Goal: Task Accomplishment & Management: Complete application form

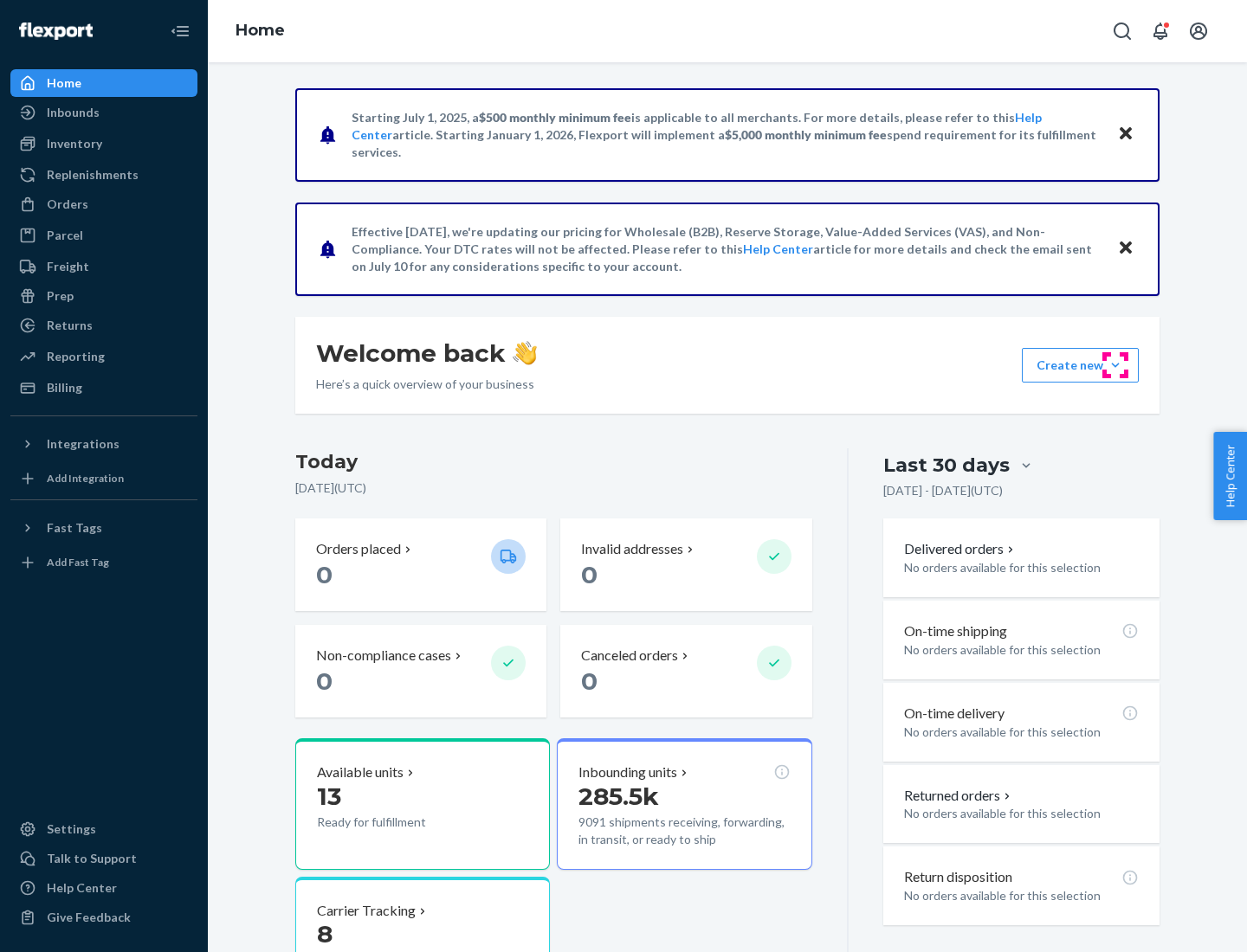
click at [1115, 365] on button "Create new Create new inbound Create new order Create new product" at bounding box center [1080, 365] width 117 height 35
click at [104, 112] on div "Inbounds" at bounding box center [103, 112] width 183 height 24
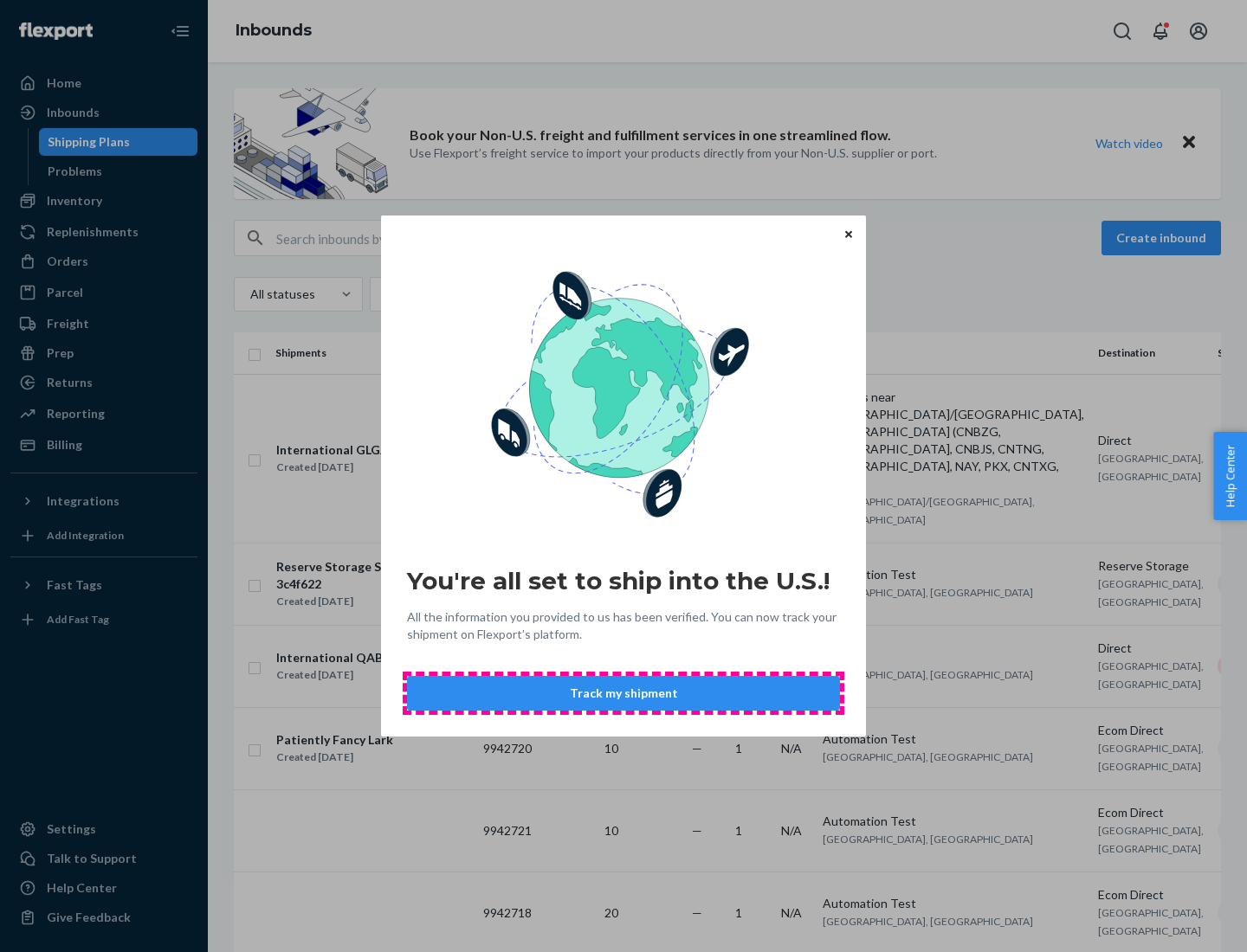
click at [623, 693] on button "Track my shipment" at bounding box center [624, 693] width 433 height 35
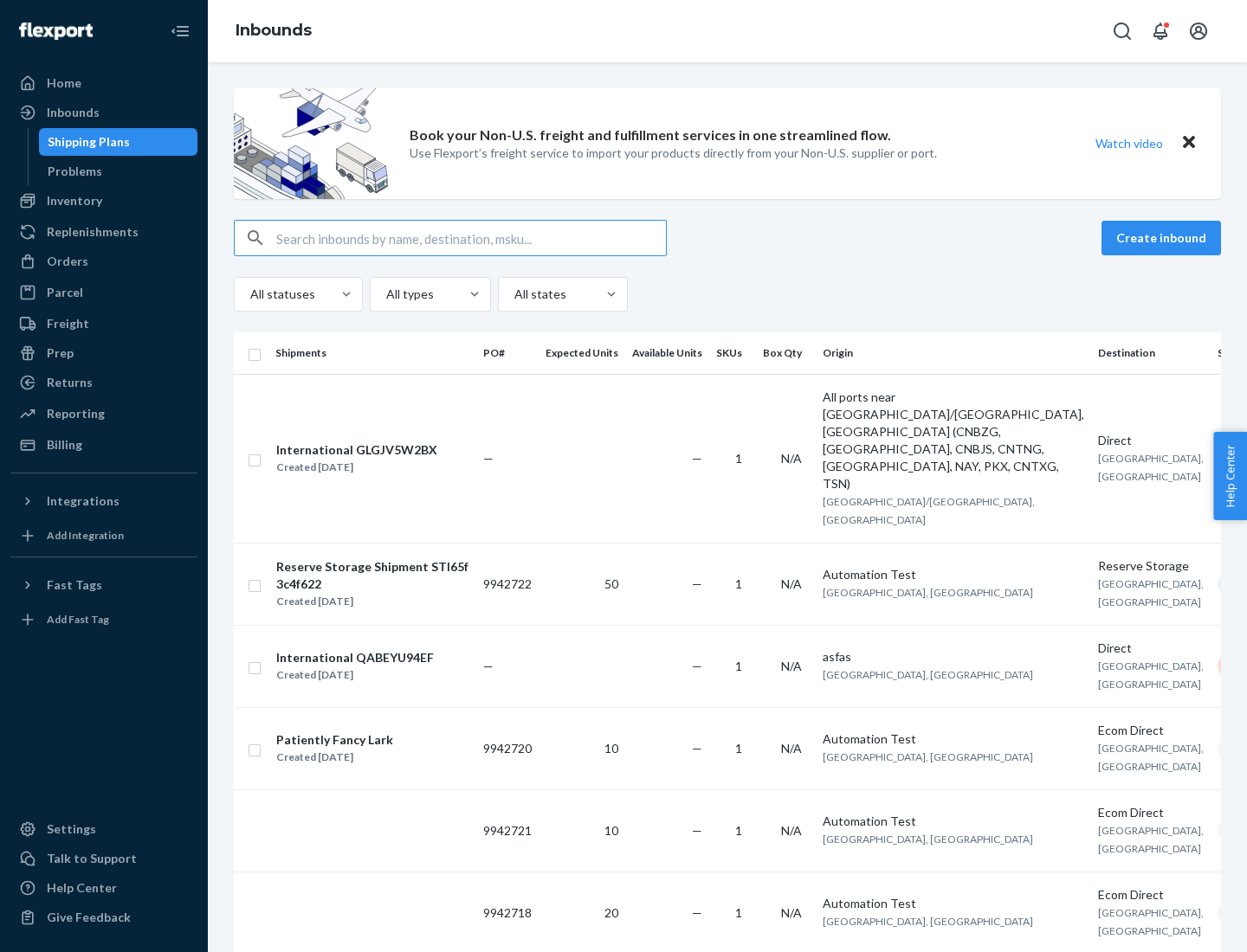
click at [1163, 238] on button "Create inbound" at bounding box center [1161, 238] width 120 height 35
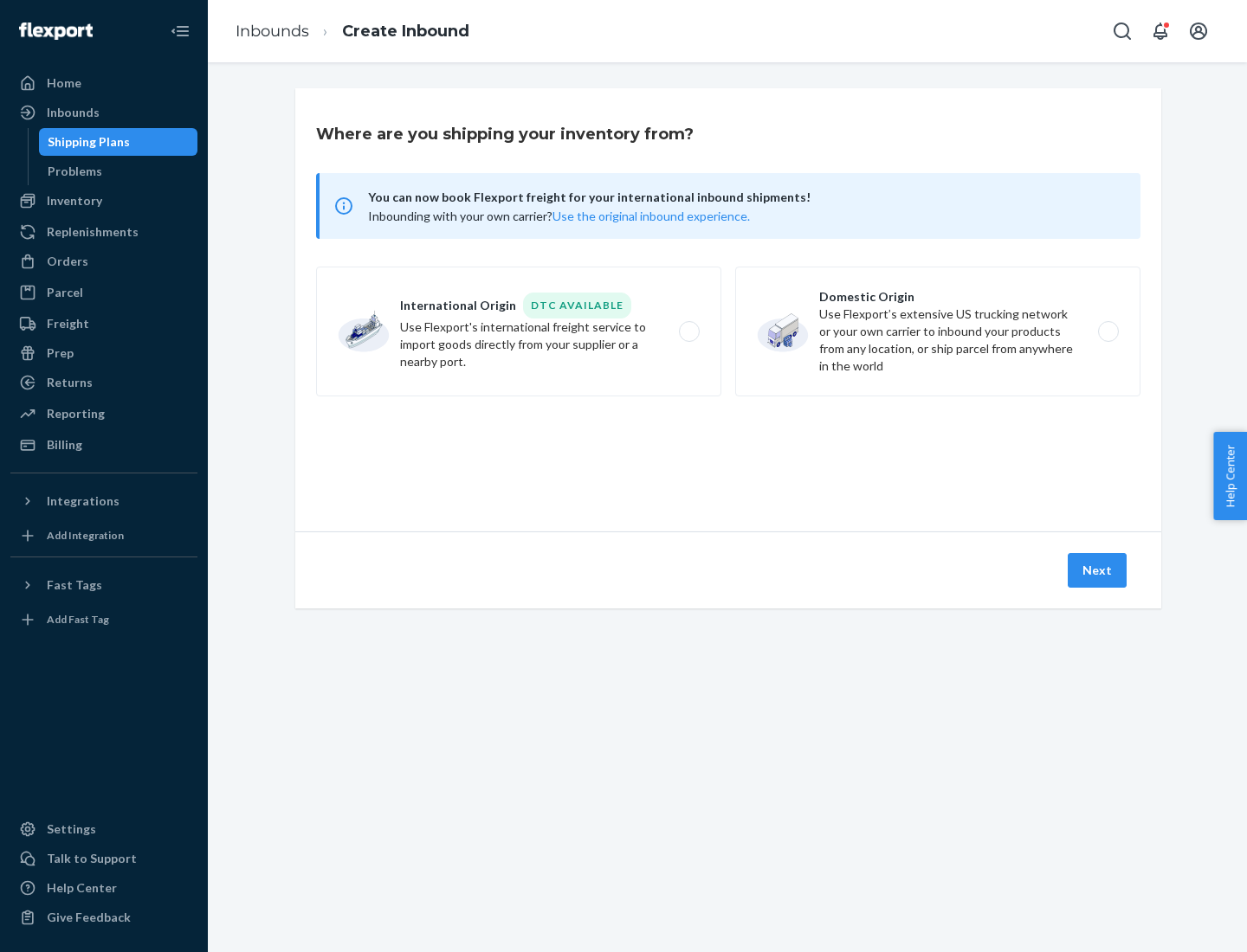
click at [519, 332] on label "International Origin DTC Available Use Flexport's international freight service…" at bounding box center [518, 332] width 405 height 129
click at [689, 332] on input "International Origin DTC Available Use Flexport's international freight service…" at bounding box center [694, 332] width 12 height 12
radio input "true"
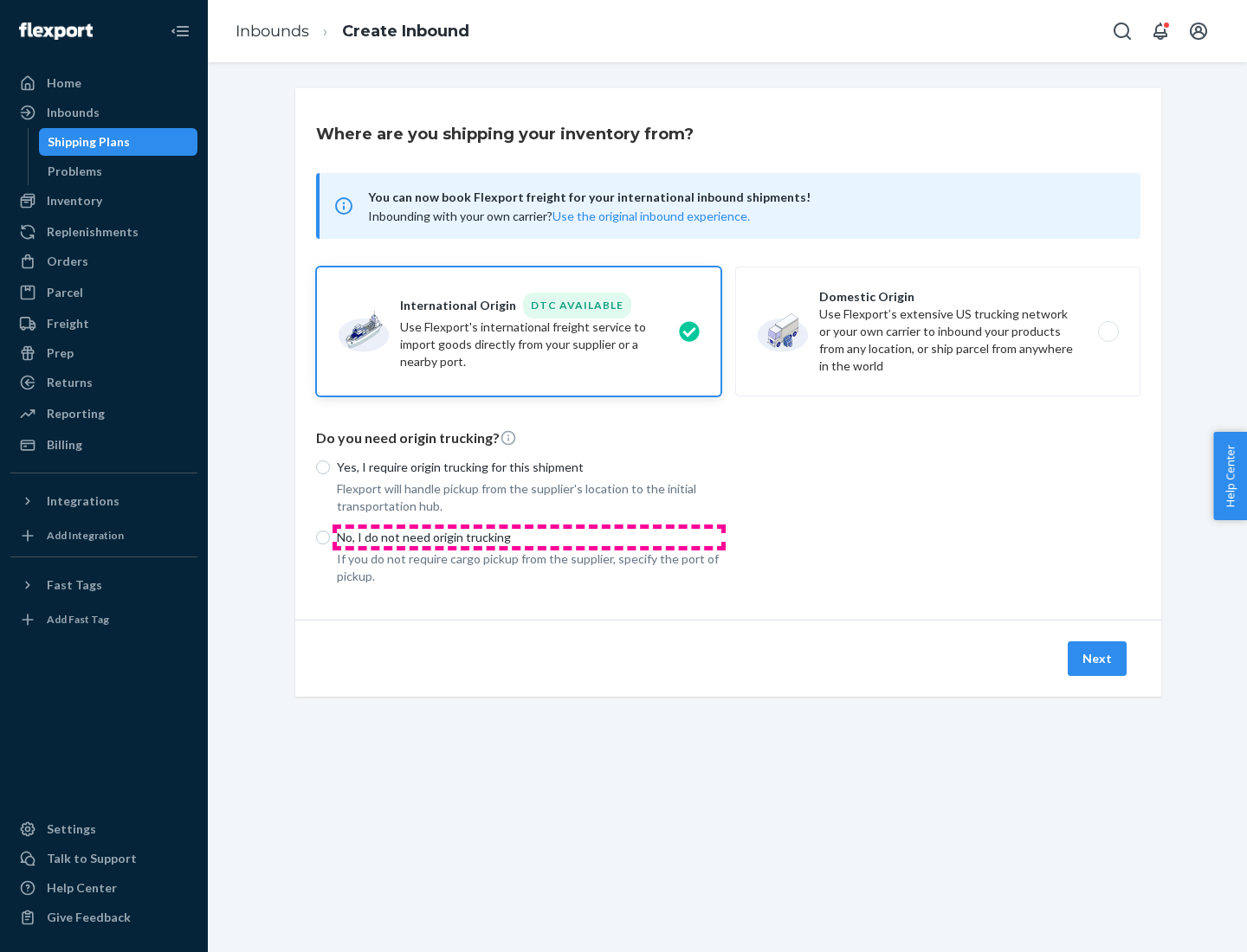
click at [529, 537] on p "No, I do not need origin trucking" at bounding box center [530, 537] width 385 height 17
click at [330, 537] on input "No, I do not need origin trucking" at bounding box center [322, 537] width 13 height 13
radio input "true"
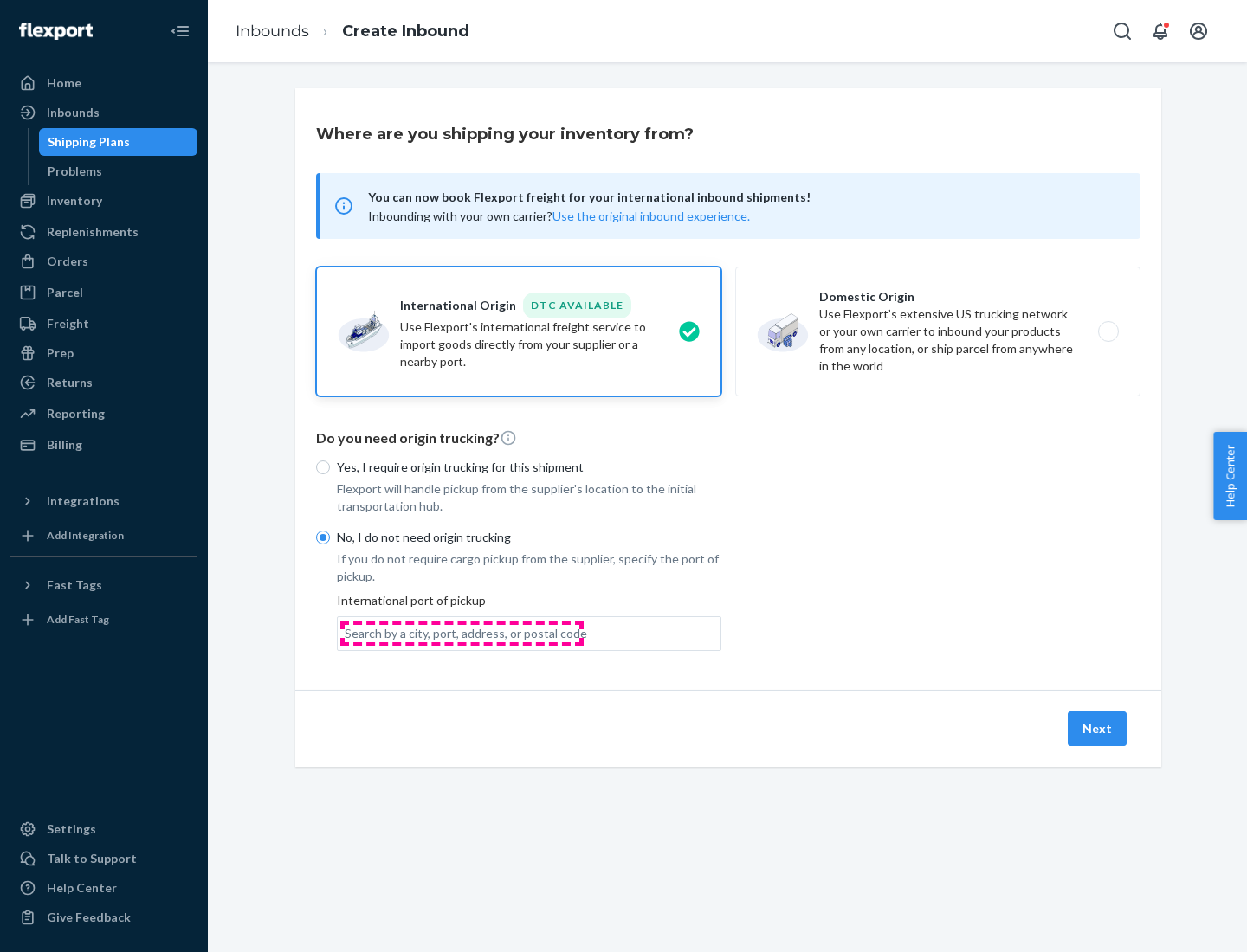
click at [461, 633] on div "Search by a city, port, address, or postal code" at bounding box center [466, 633] width 243 height 17
click at [346, 633] on input "Search by a city, port, address, or postal code" at bounding box center [345, 633] width 2 height 17
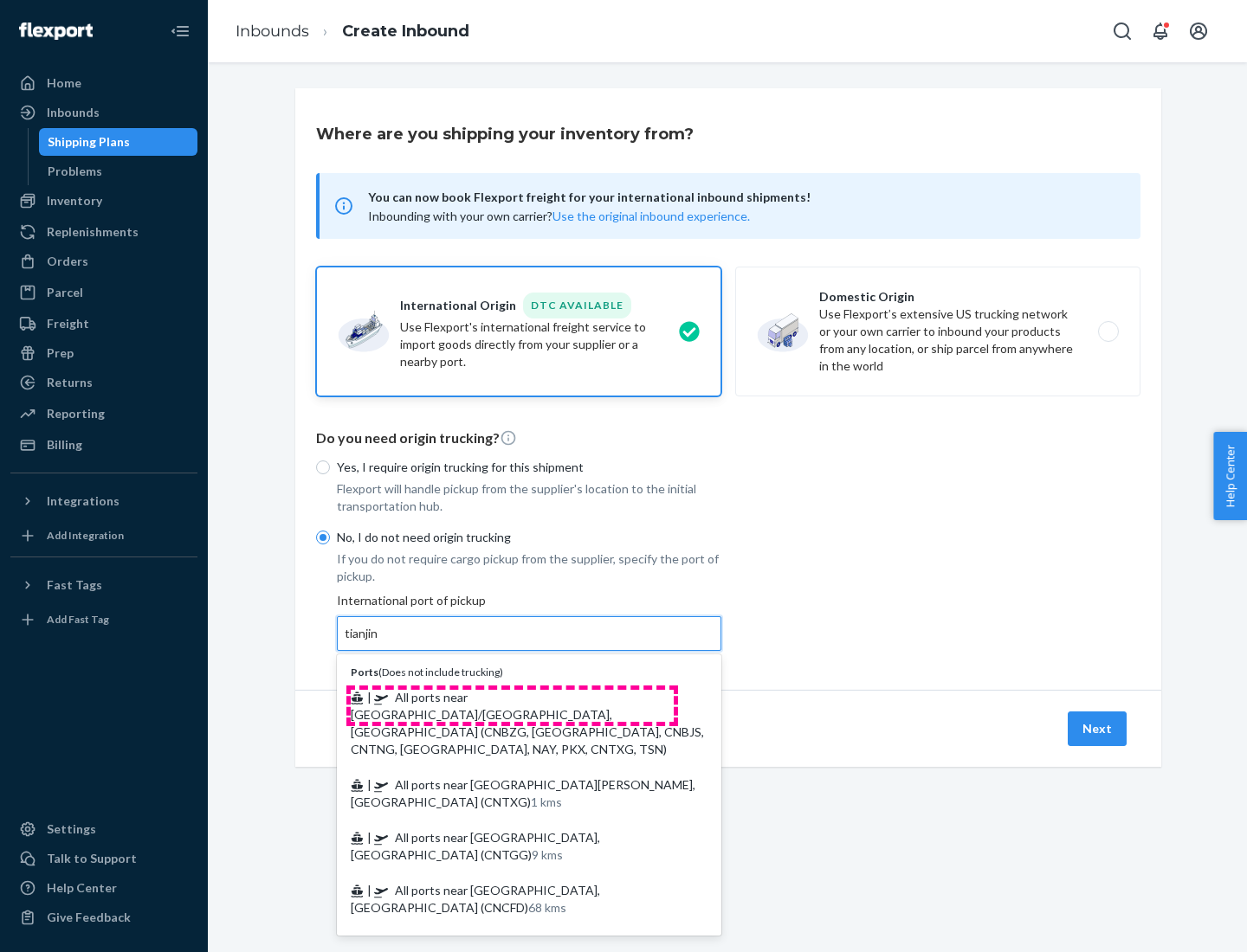
click at [512, 697] on span "| All ports near [GEOGRAPHIC_DATA]/[GEOGRAPHIC_DATA], [GEOGRAPHIC_DATA] (CNBZG,…" at bounding box center [527, 724] width 353 height 67
click at [380, 643] on input "tianjin" at bounding box center [361, 633] width 35 height 17
type input "All ports near [GEOGRAPHIC_DATA]/[GEOGRAPHIC_DATA], [GEOGRAPHIC_DATA] (CNBZG, […"
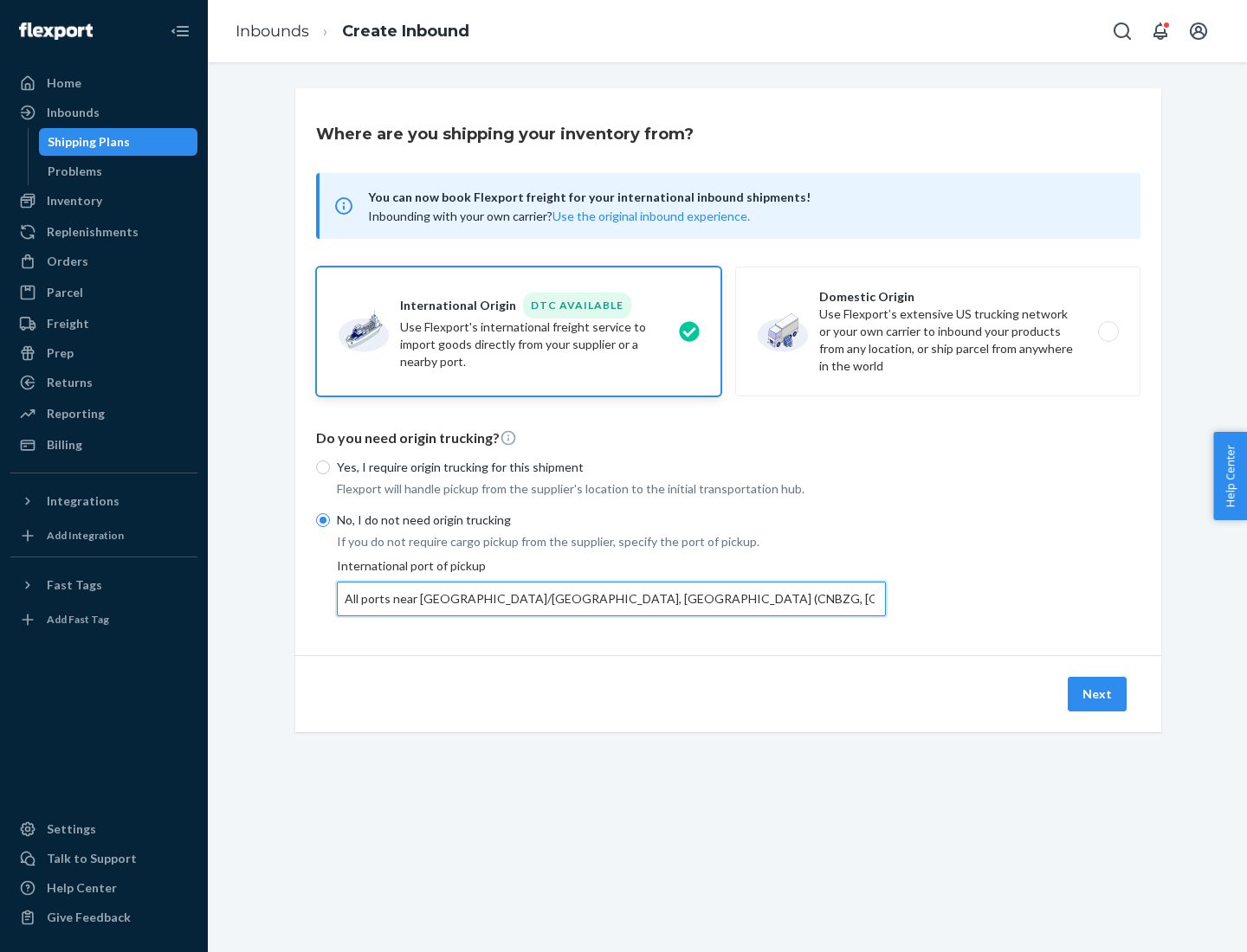
click at [1098, 693] on button "Next" at bounding box center [1096, 694] width 58 height 35
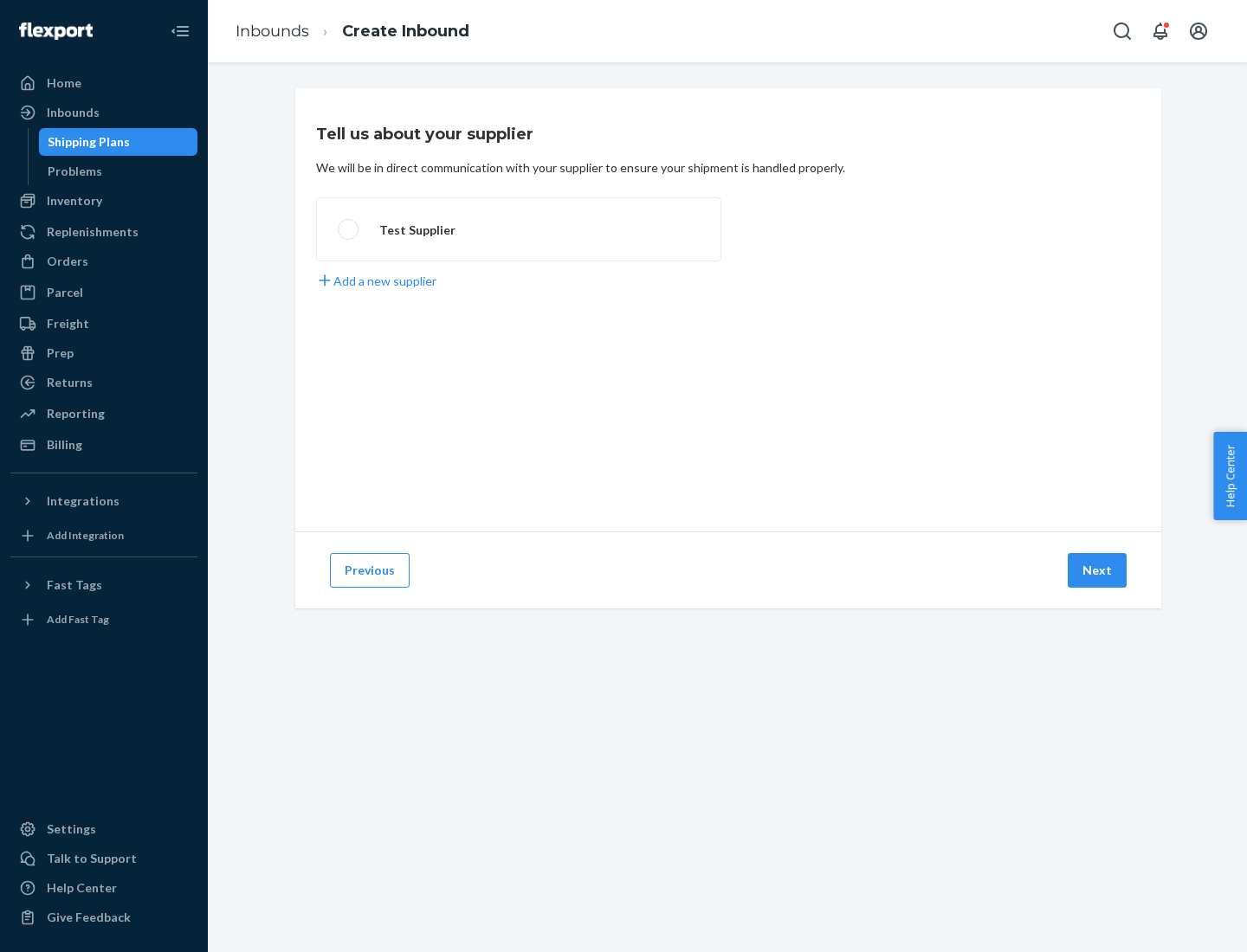
click at [519, 229] on label "Test Supplier" at bounding box center [518, 229] width 405 height 64
click at [349, 229] on input "Test Supplier" at bounding box center [343, 229] width 12 height 12
radio input "true"
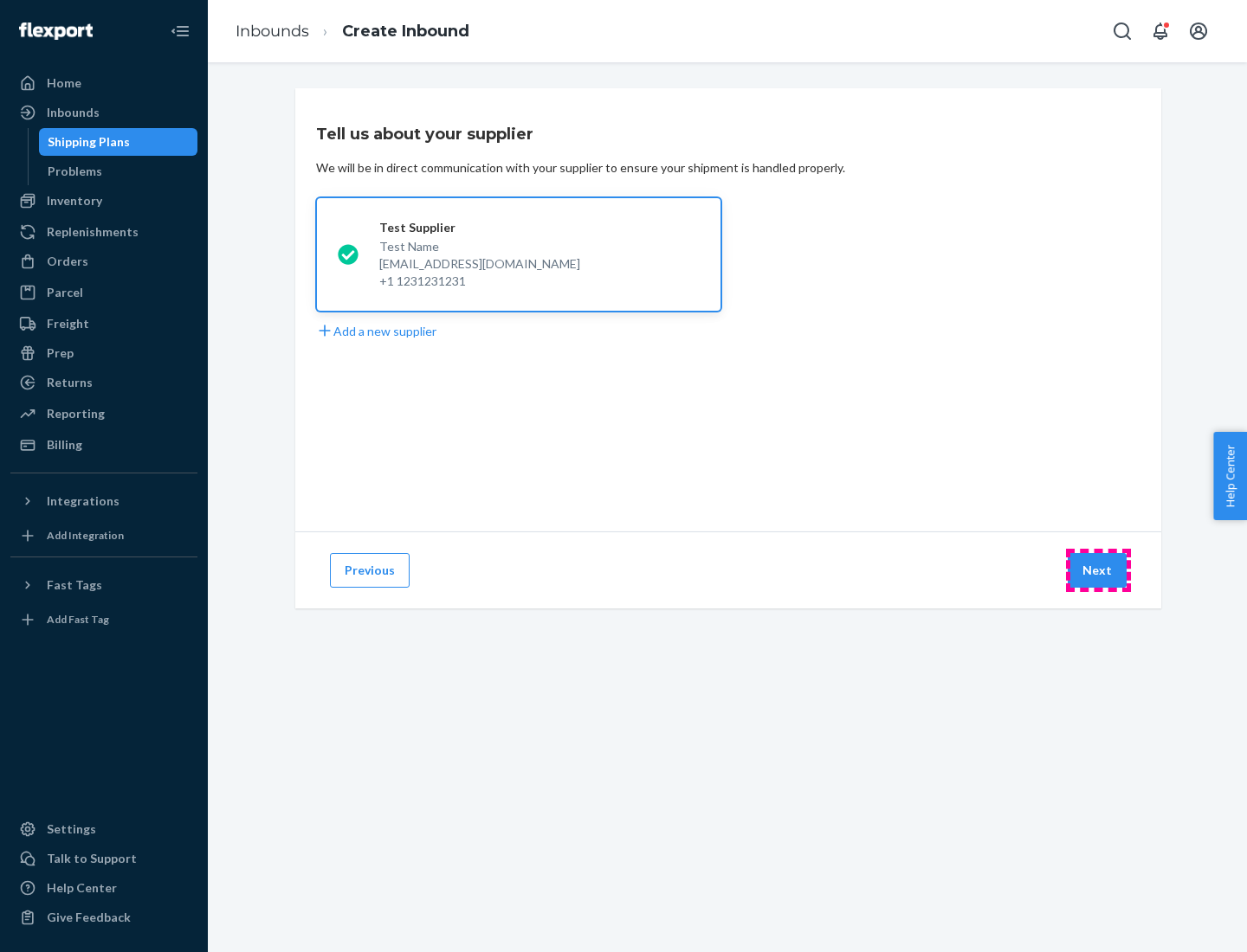
click at [1098, 571] on button "Next" at bounding box center [1096, 570] width 58 height 35
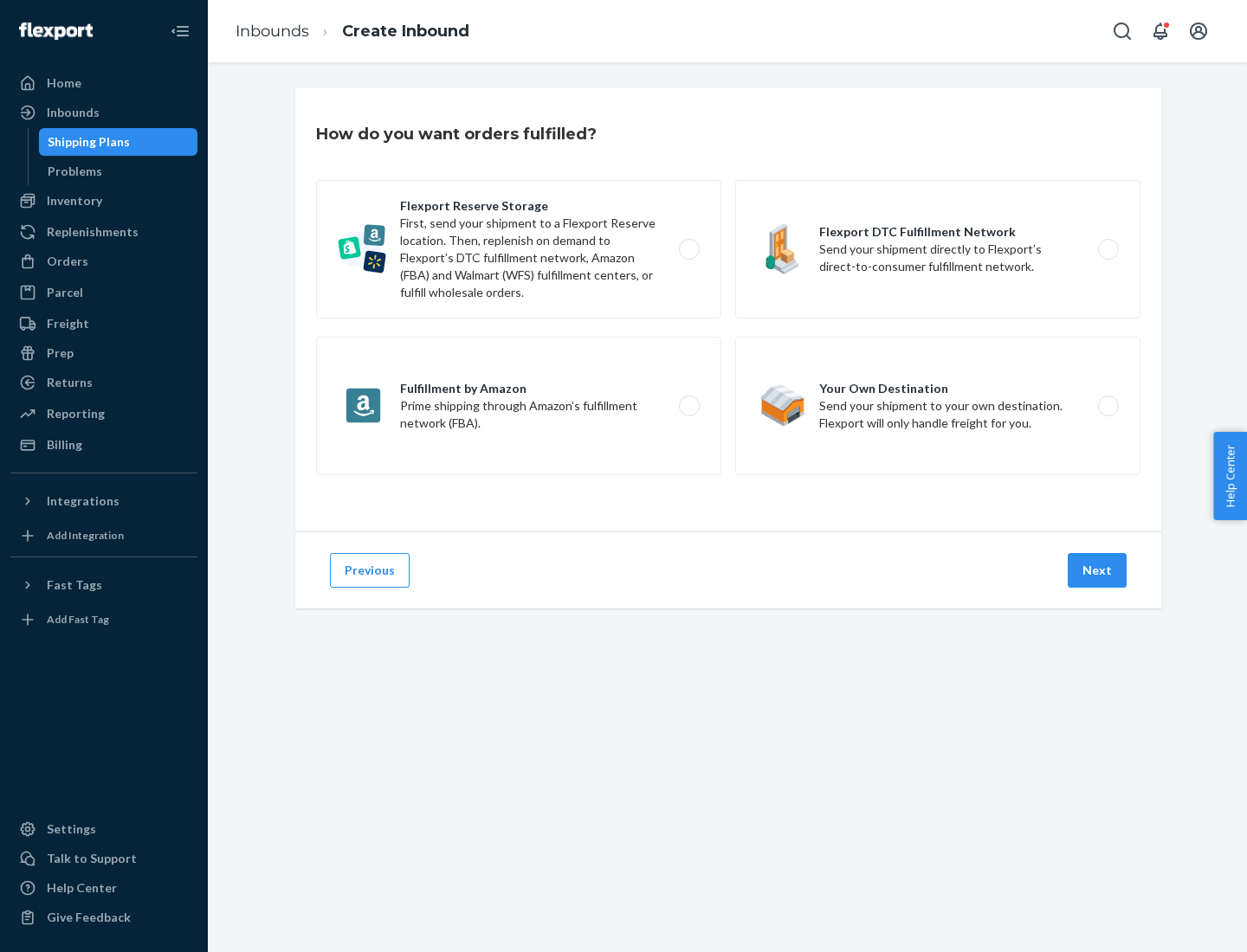
click at [519, 249] on label "Flexport Reserve Storage First, send your shipment to a Flexport Reserve locati…" at bounding box center [518, 249] width 405 height 138
click at [689, 249] on input "Flexport Reserve Storage First, send your shipment to a Flexport Reserve locati…" at bounding box center [694, 250] width 12 height 12
radio input "true"
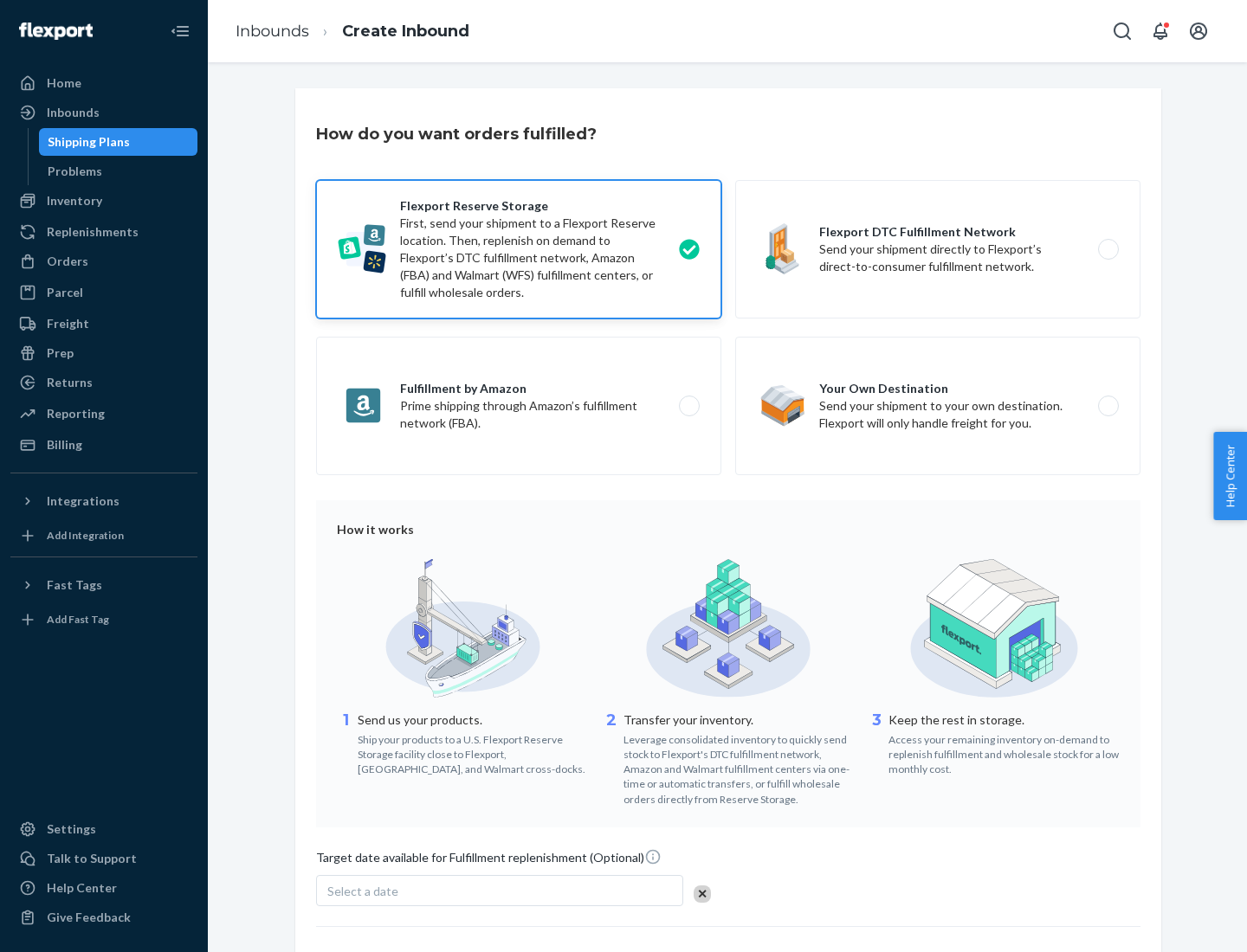
scroll to position [142, 0]
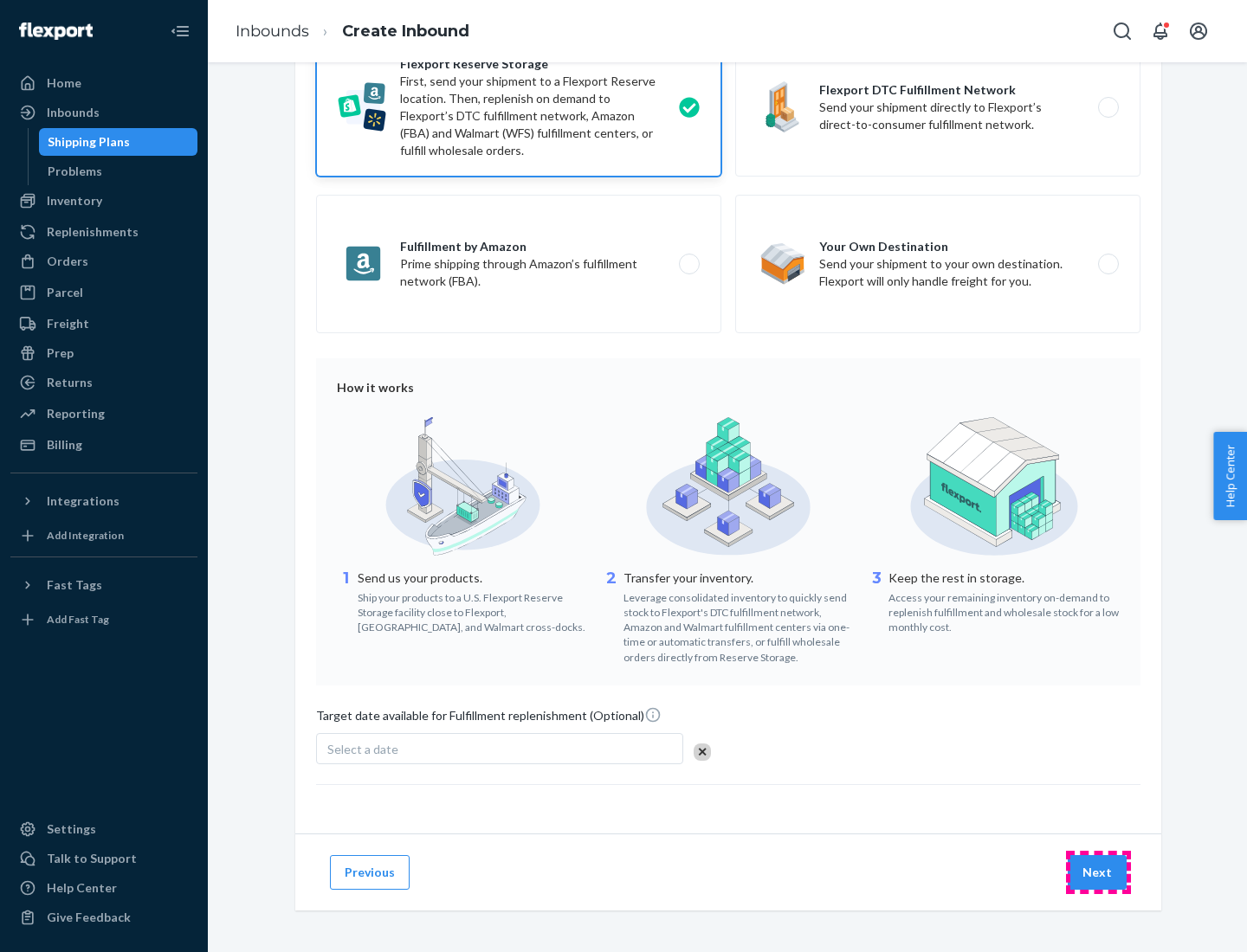
click at [1098, 872] on button "Next" at bounding box center [1096, 872] width 58 height 35
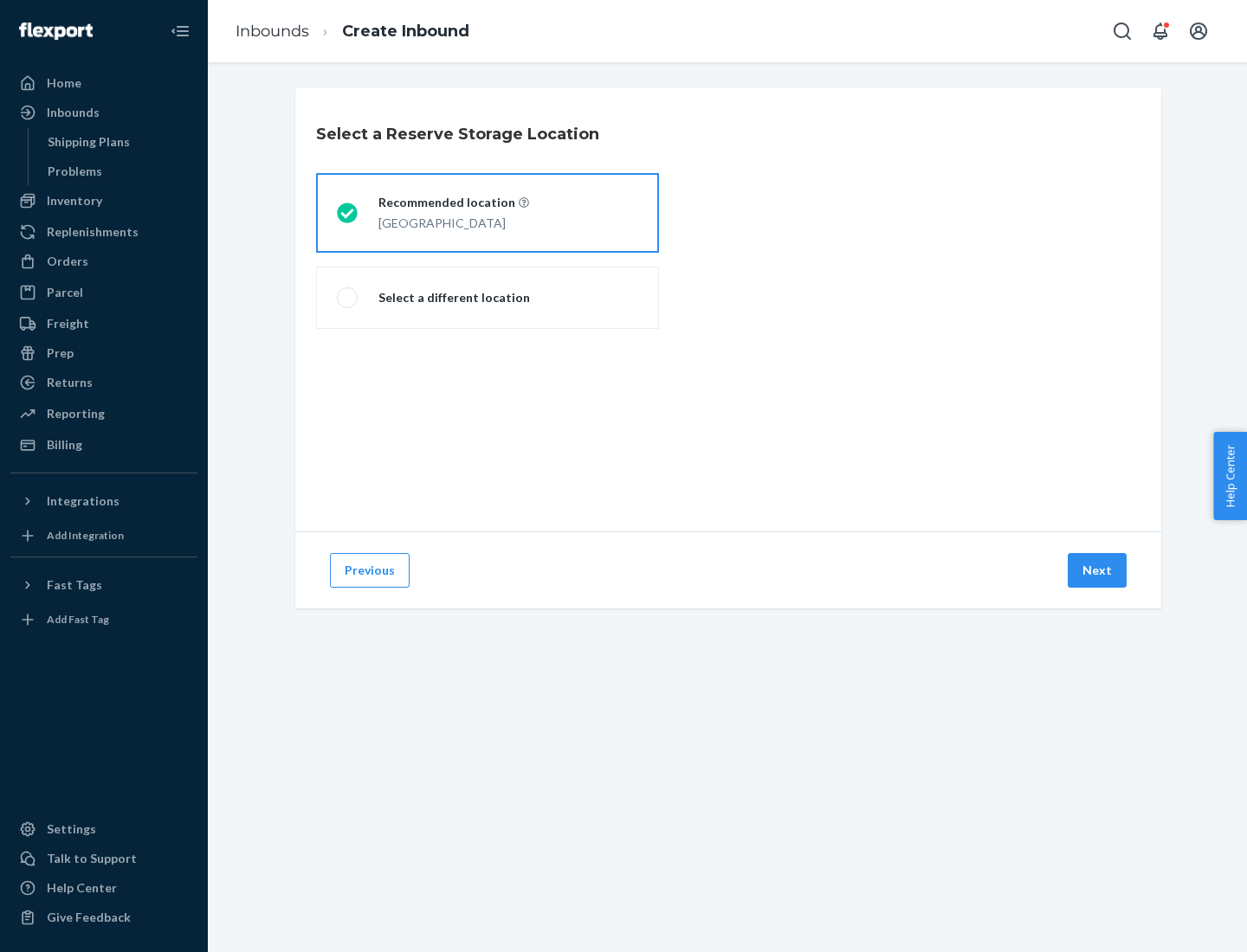
click at [487, 213] on div "[GEOGRAPHIC_DATA]" at bounding box center [454, 221] width 151 height 21
click at [348, 213] on input "Recommended location [GEOGRAPHIC_DATA]" at bounding box center [343, 213] width 12 height 12
click at [1098, 571] on button "Next" at bounding box center [1096, 570] width 58 height 35
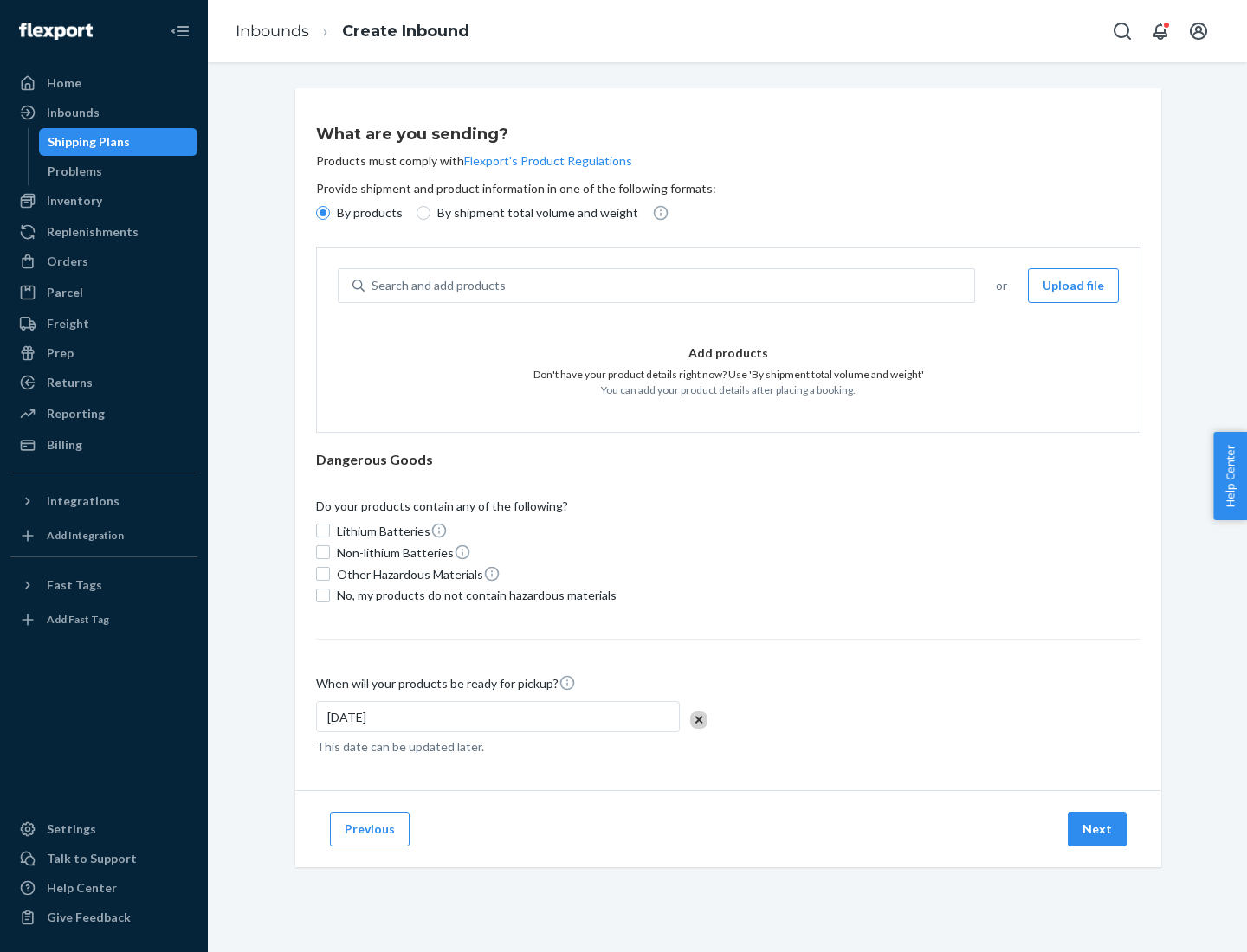
click at [670, 286] on div "Search and add products" at bounding box center [669, 285] width 610 height 31
click at [373, 286] on input "Search and add products" at bounding box center [372, 285] width 2 height 17
click at [421, 213] on input "By shipment total volume and weight" at bounding box center [423, 212] width 13 height 13
radio input "true"
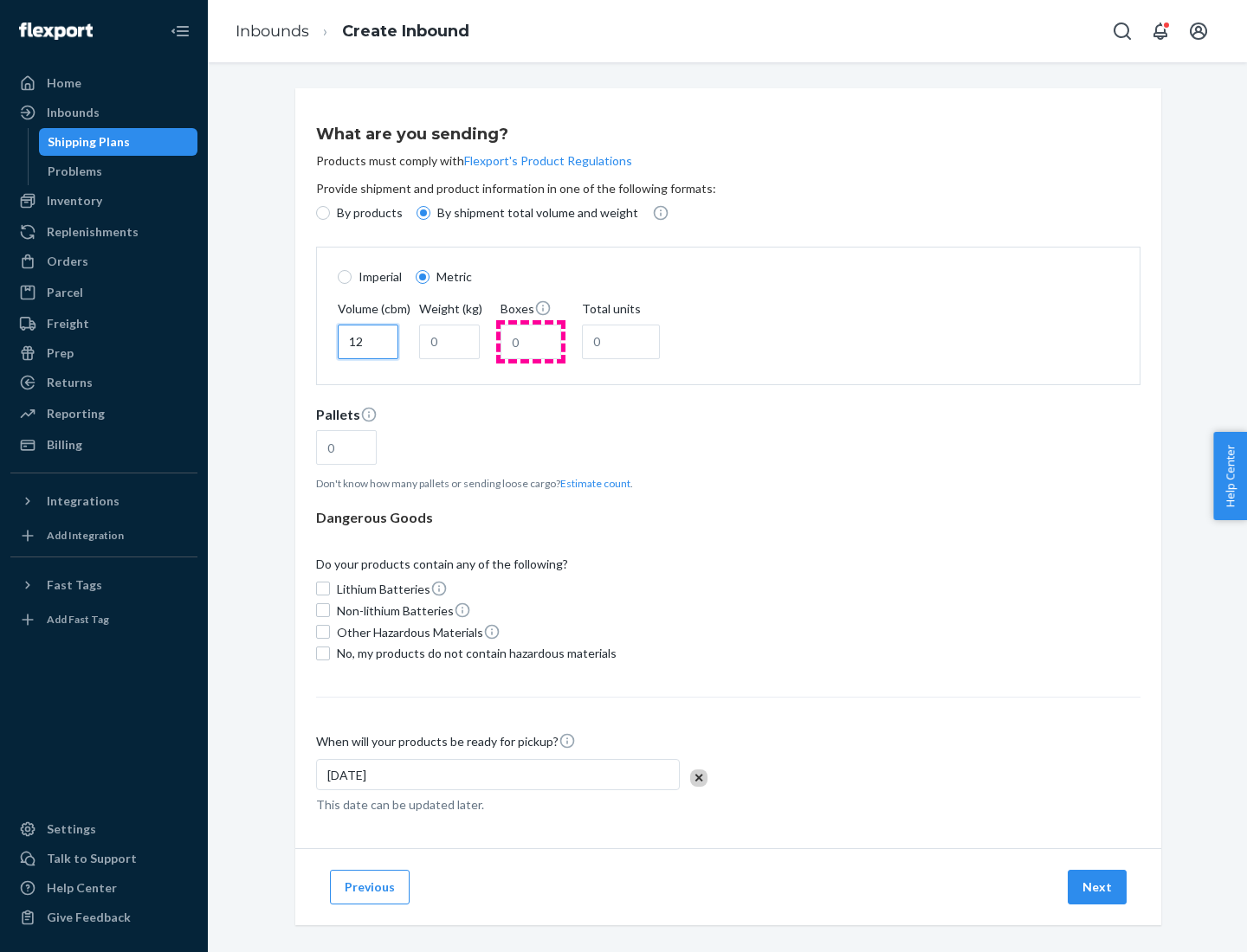
type input "12"
type input "22"
type input "222"
type input "121"
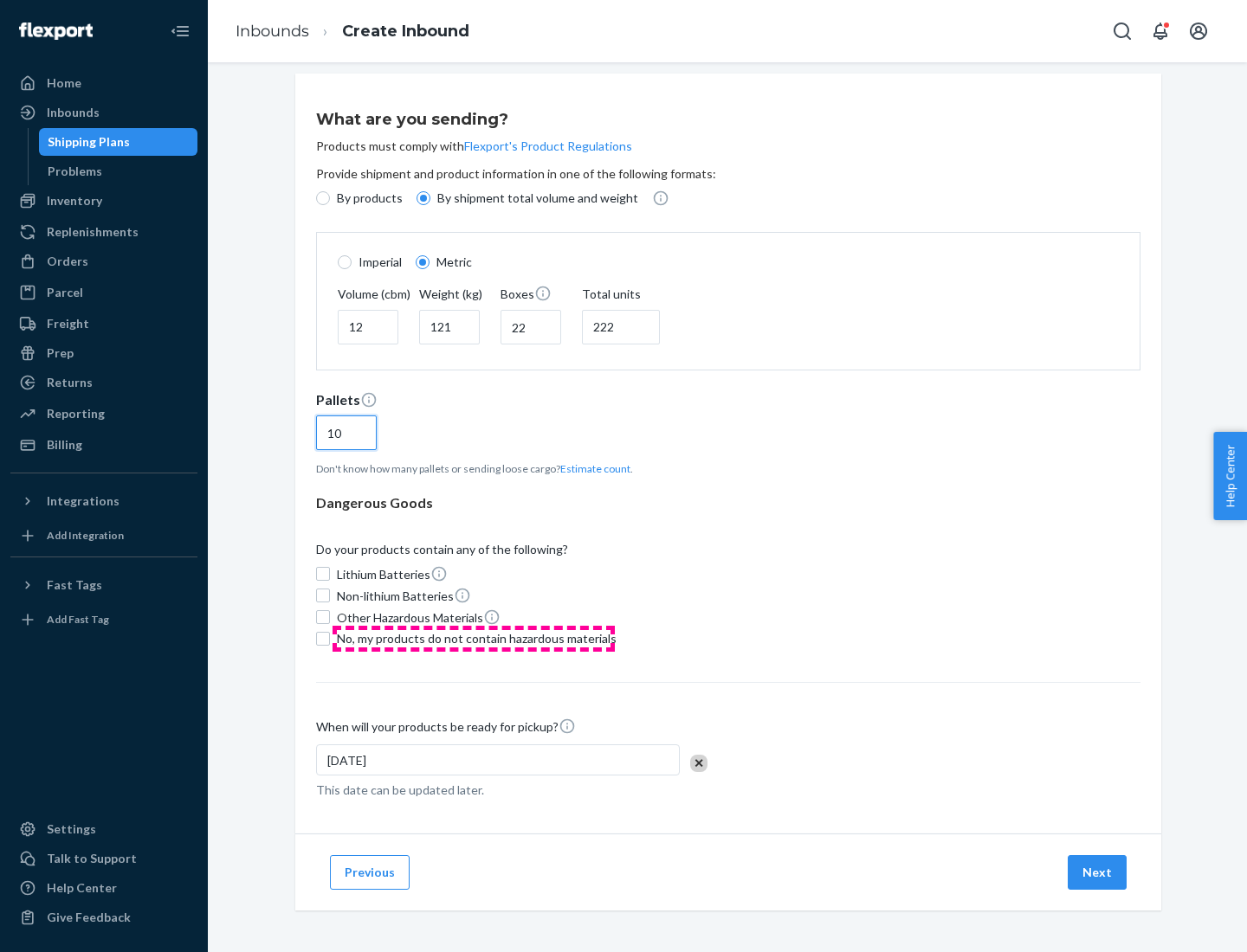
type input "10"
click at [474, 638] on span "No, my products do not contain hazardous materials" at bounding box center [477, 638] width 280 height 17
click at [330, 638] on input "No, my products do not contain hazardous materials" at bounding box center [322, 638] width 13 height 13
checkbox input "true"
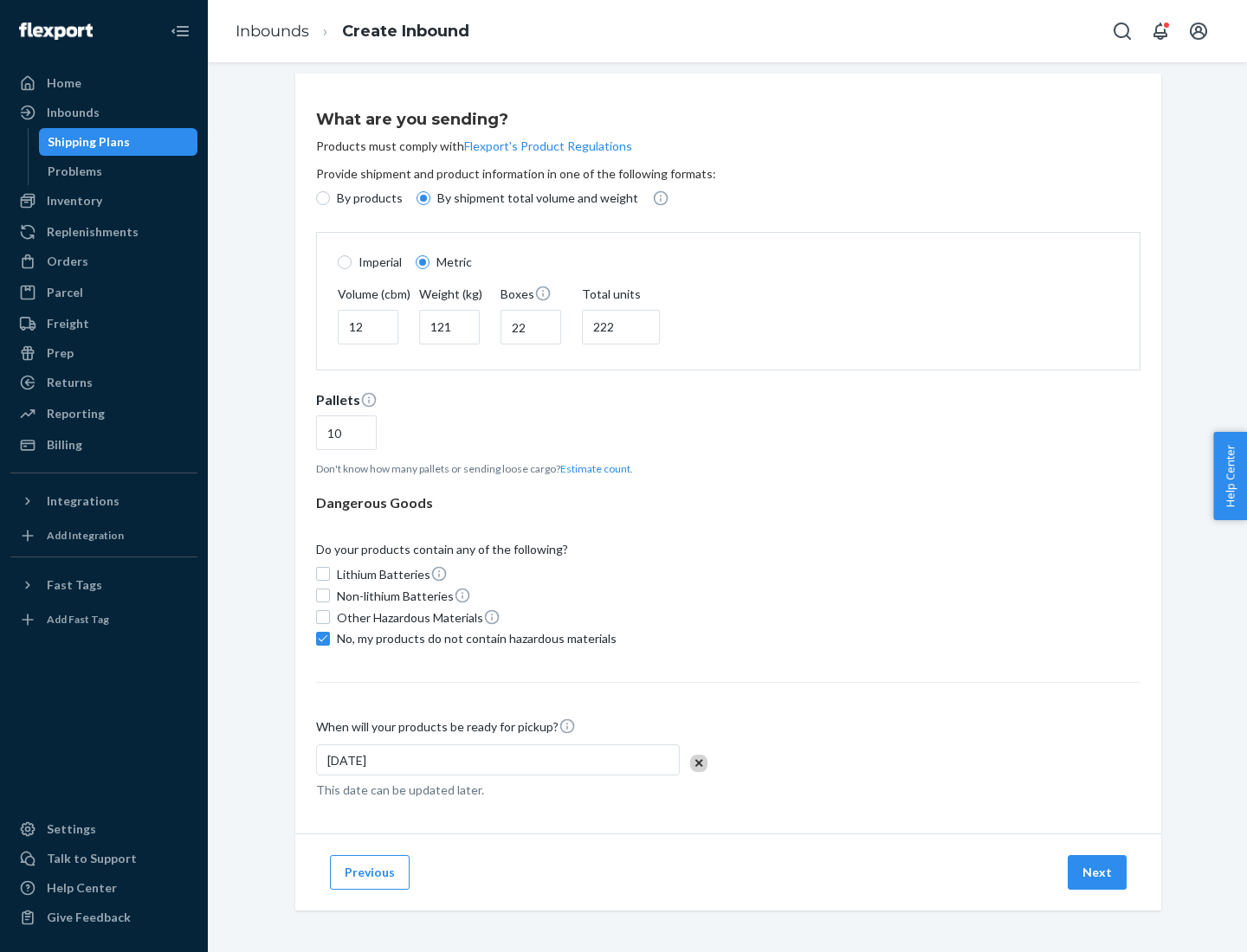
click at [1098, 872] on button "Next" at bounding box center [1096, 872] width 58 height 35
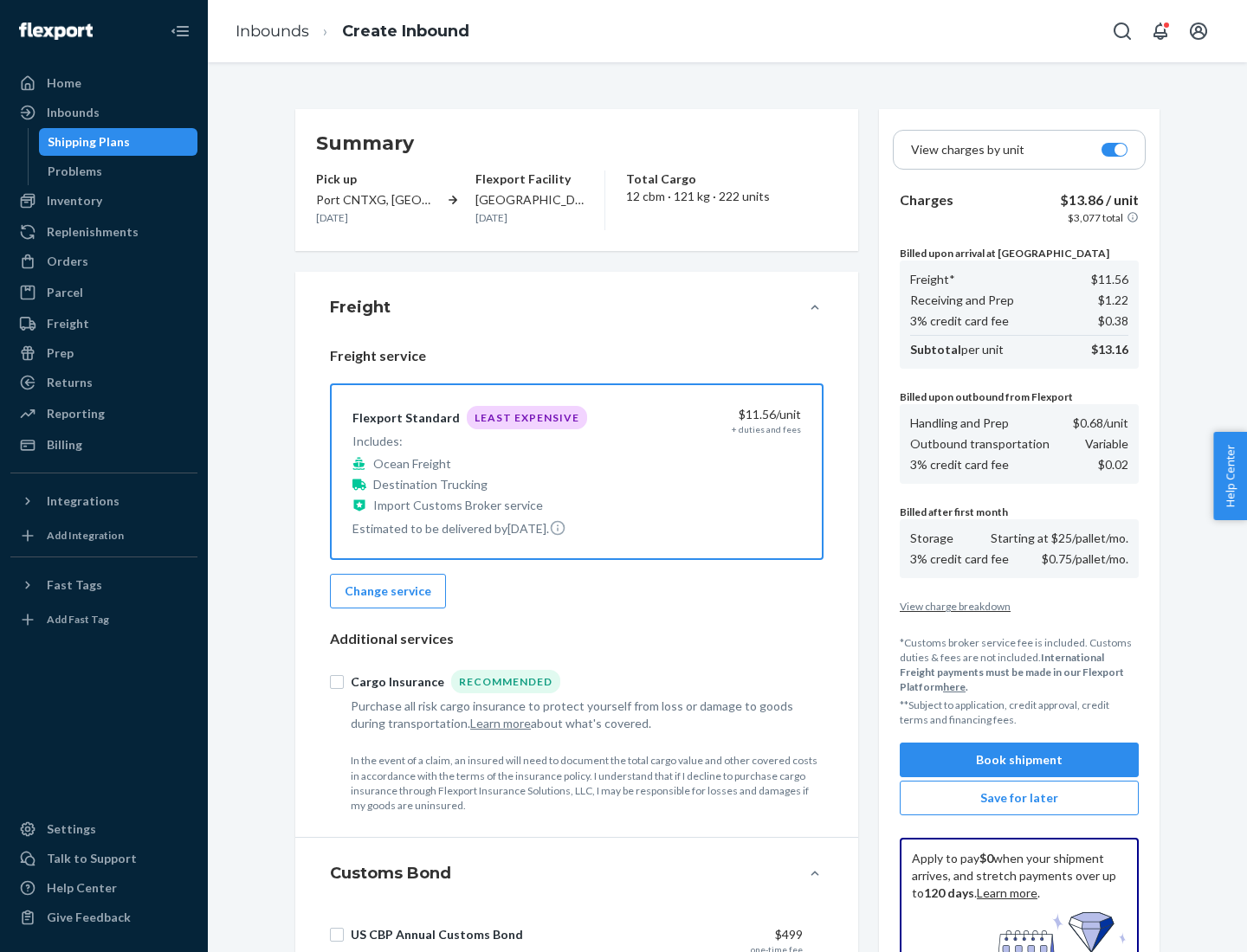
scroll to position [253, 0]
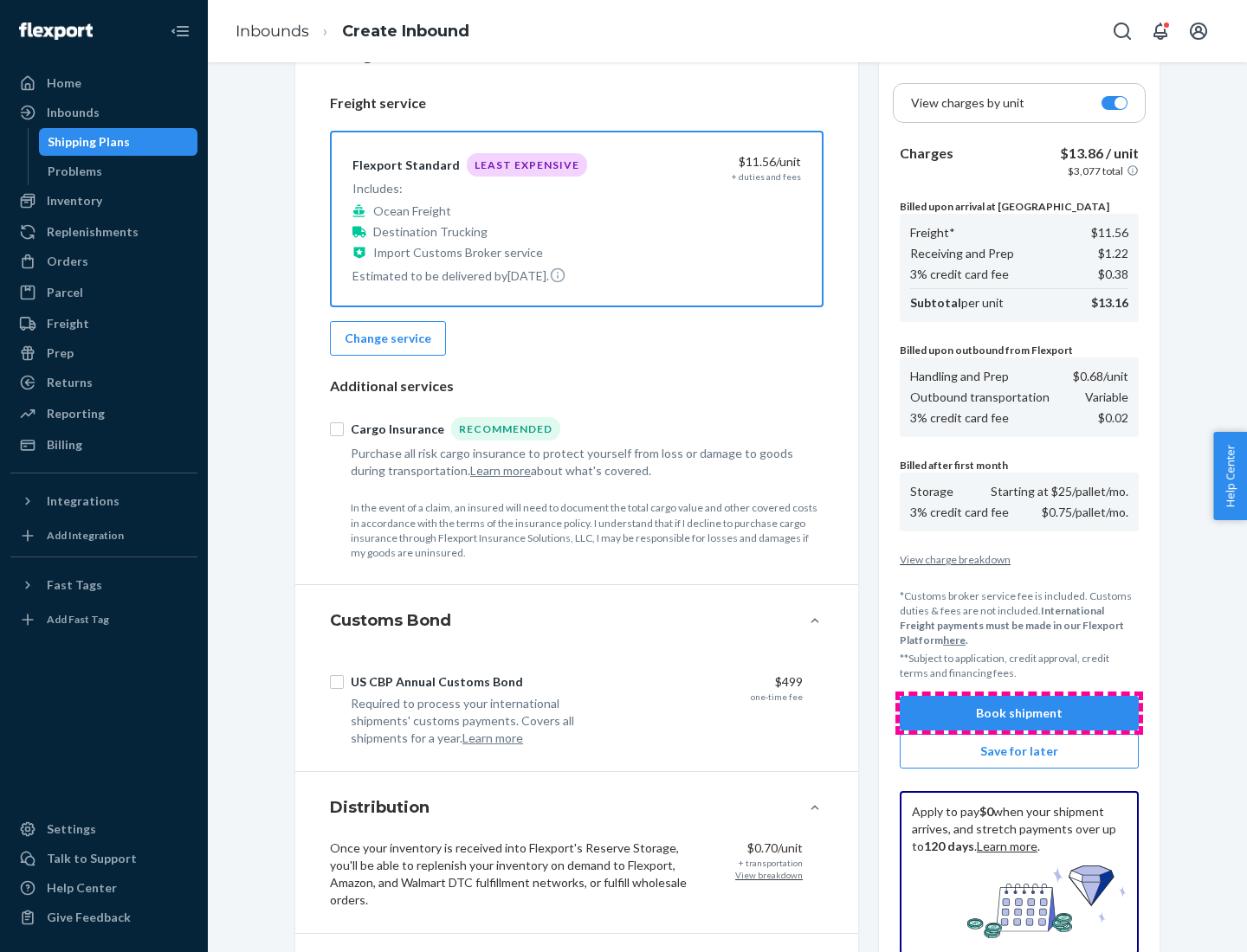
click at [1019, 714] on button "Book shipment" at bounding box center [1020, 713] width 239 height 35
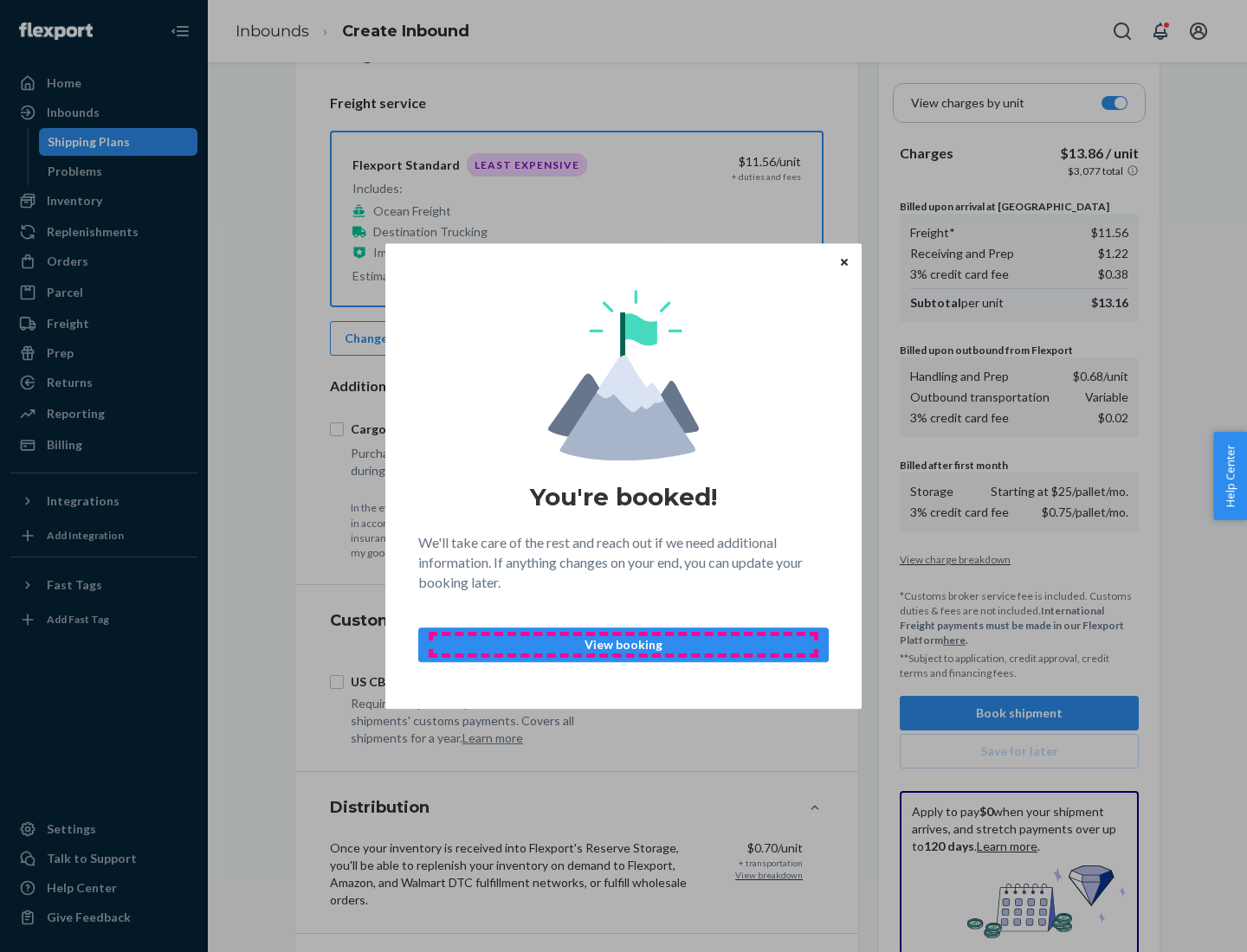
click at [623, 644] on p "View booking" at bounding box center [624, 645] width 381 height 17
